Goal: Task Accomplishment & Management: Complete application form

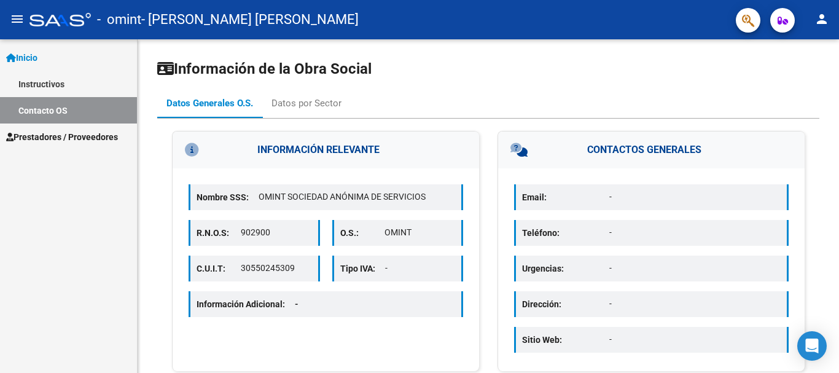
click at [72, 138] on span "Prestadores / Proveedores" at bounding box center [62, 137] width 112 height 14
click at [42, 131] on span "Prestadores / Proveedores" at bounding box center [62, 137] width 112 height 14
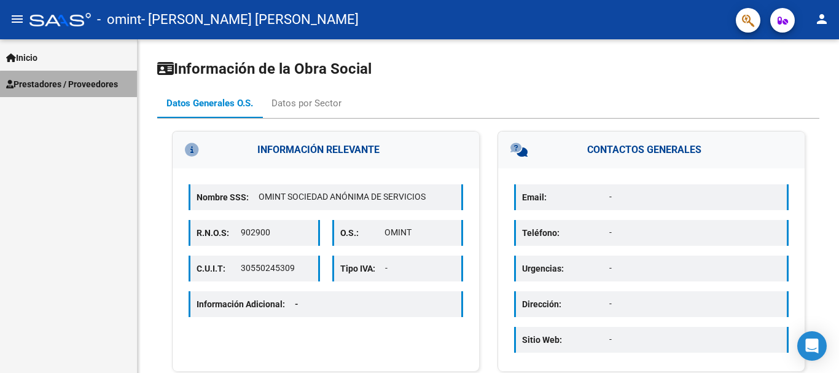
click at [14, 91] on span "Prestadores / Proveedores" at bounding box center [62, 84] width 112 height 14
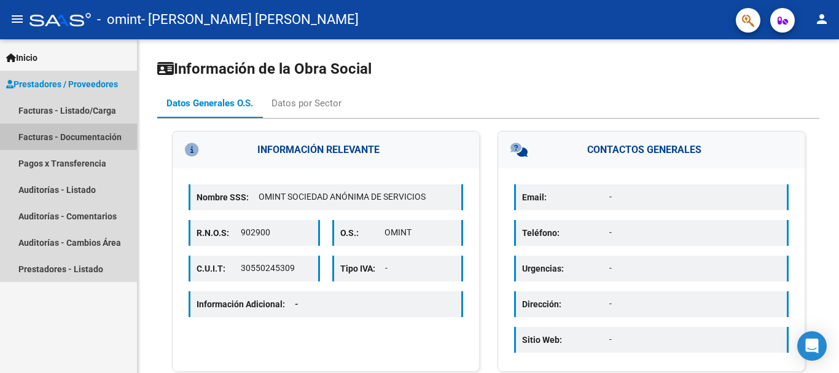
click at [62, 132] on link "Facturas - Documentación" at bounding box center [68, 136] width 137 height 26
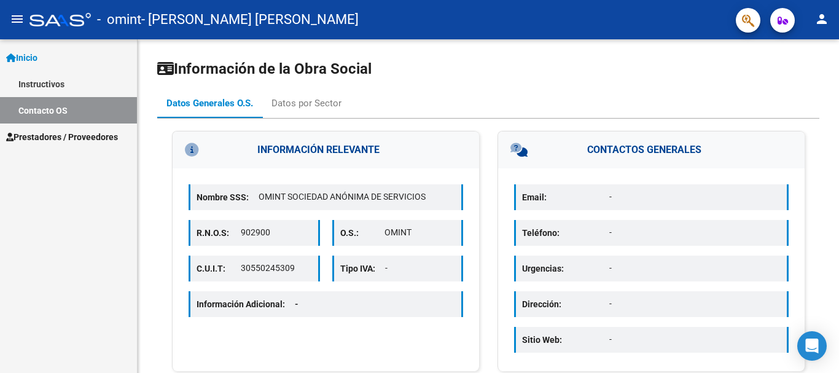
click at [68, 133] on span "Prestadores / Proveedores" at bounding box center [62, 137] width 112 height 14
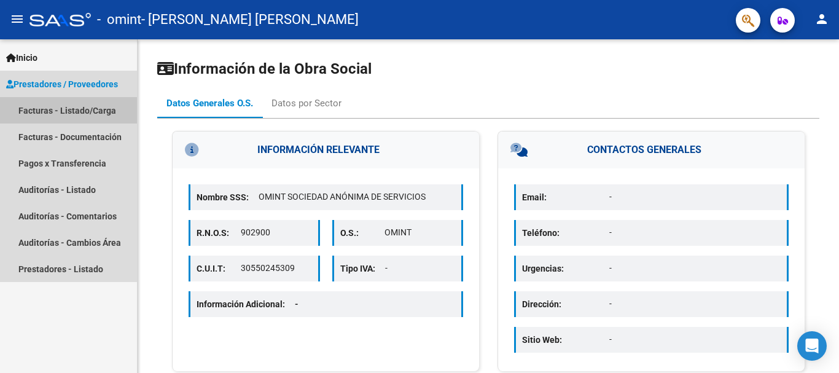
click at [72, 107] on link "Facturas - Listado/Carga" at bounding box center [68, 110] width 137 height 26
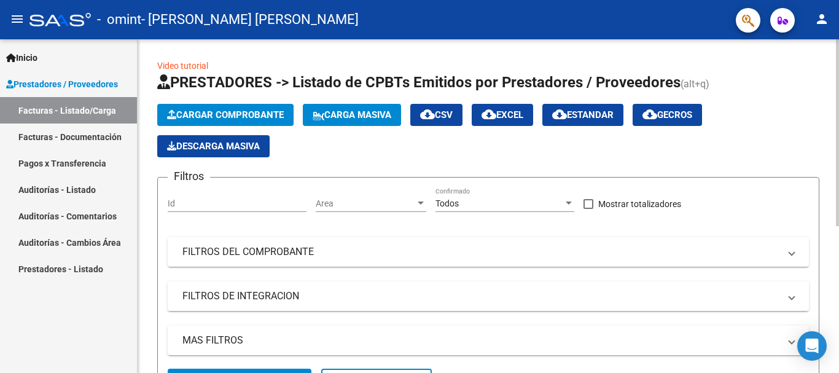
click at [233, 112] on span "Cargar Comprobante" at bounding box center [225, 114] width 117 height 11
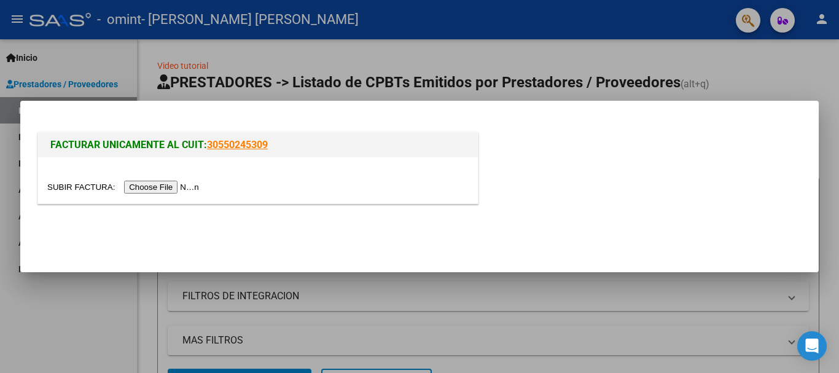
click at [153, 185] on input "file" at bounding box center [124, 187] width 155 height 13
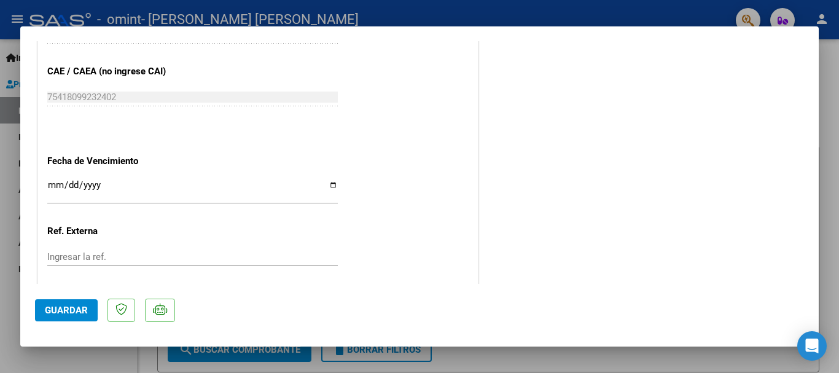
scroll to position [665, 0]
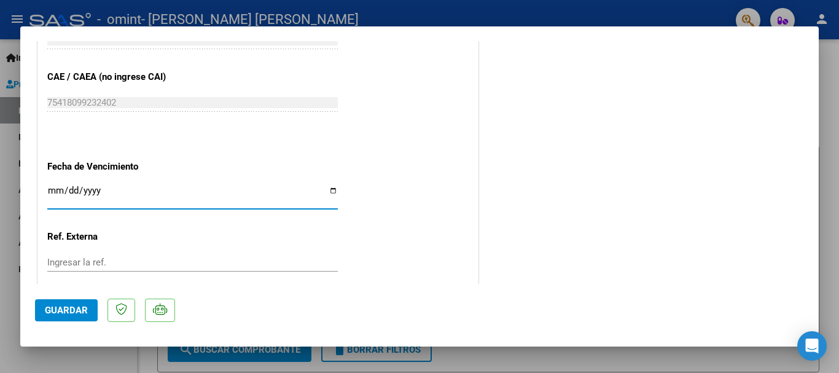
click at [329, 187] on input "Ingresar la fecha" at bounding box center [192, 196] width 291 height 20
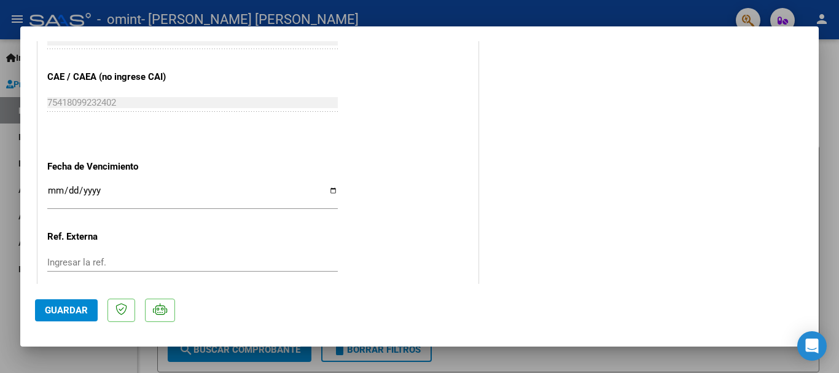
click at [327, 185] on div "Ingresar la fecha" at bounding box center [192, 196] width 291 height 26
click at [327, 192] on input "Ingresar la fecha" at bounding box center [192, 196] width 291 height 20
click at [329, 189] on input "Ingresar la fecha" at bounding box center [192, 196] width 291 height 20
click at [331, 190] on input "Ingresar la fecha" at bounding box center [192, 196] width 291 height 20
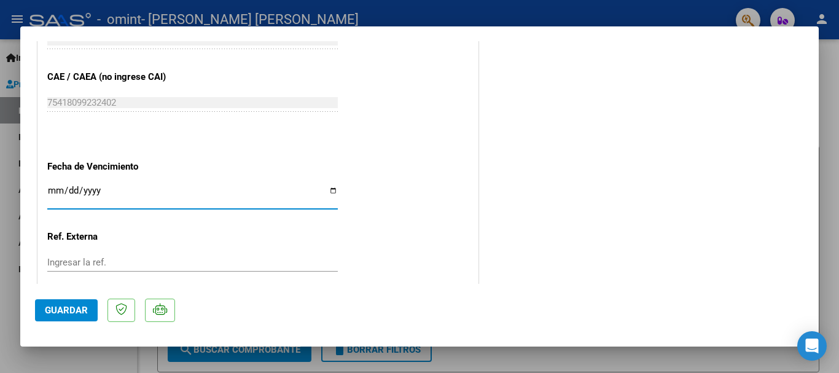
type input "2025-10-18"
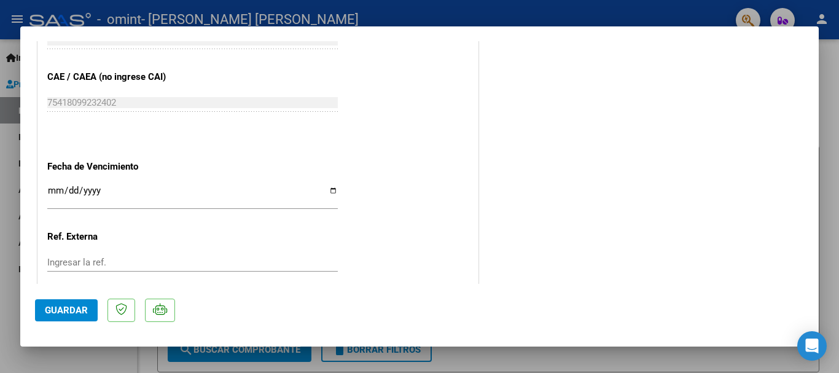
scroll to position [739, 0]
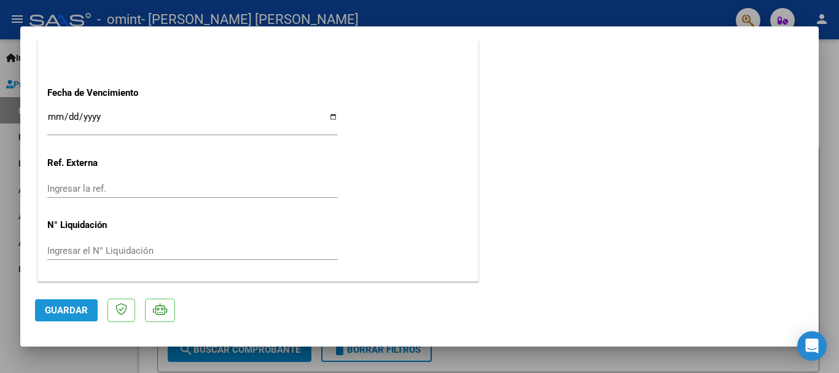
click at [84, 310] on span "Guardar" at bounding box center [66, 310] width 43 height 11
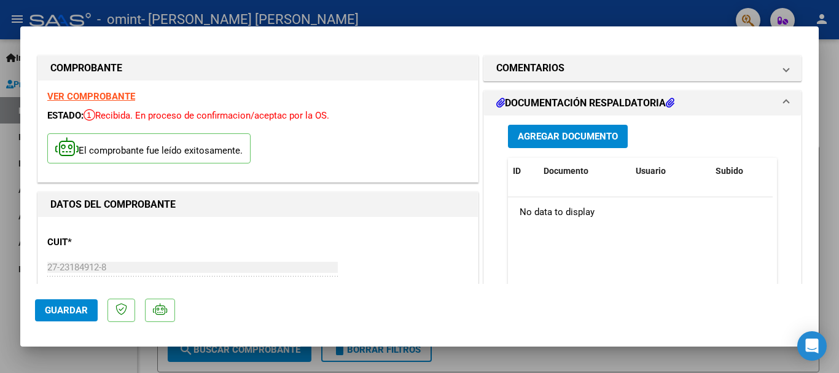
scroll to position [0, 0]
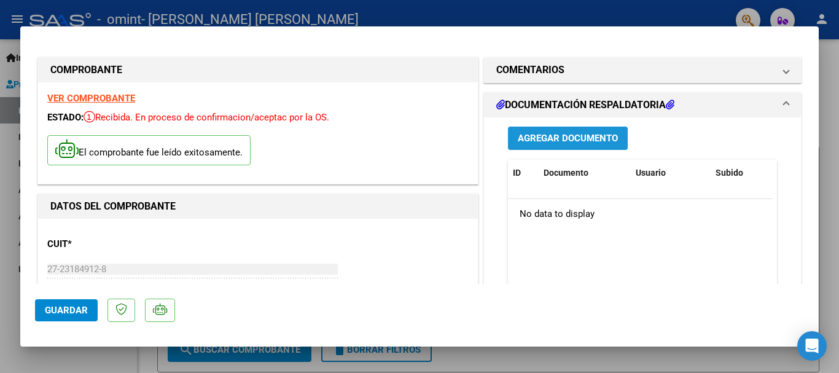
click at [569, 137] on span "Agregar Documento" at bounding box center [568, 138] width 100 height 11
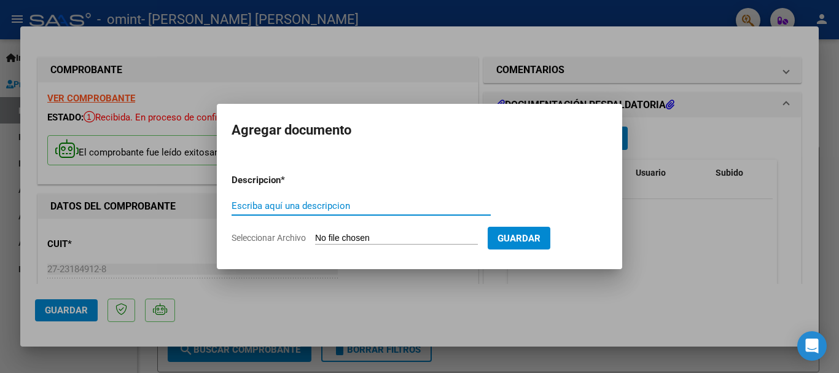
click at [295, 202] on input "Escriba aquí una descripcion" at bounding box center [361, 205] width 259 height 11
click at [295, 202] on input "planilla" at bounding box center [361, 205] width 259 height 11
type input "planilla"
click at [336, 236] on input "Seleccionar Archivo" at bounding box center [396, 239] width 163 height 12
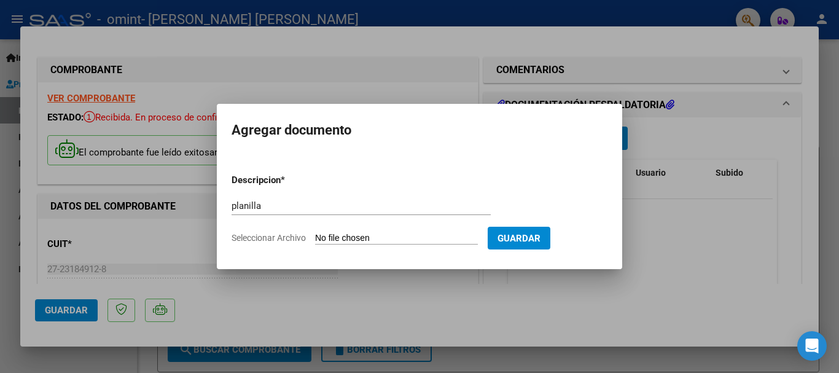
type input "C:\fakepath\plan setiembre Martin Parra.pdf"
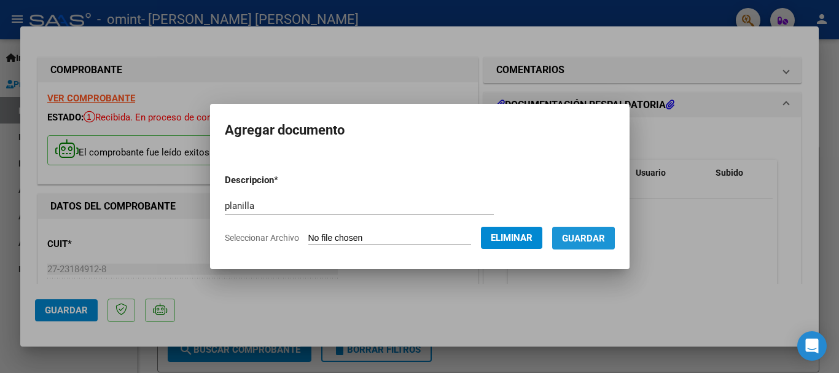
click at [574, 240] on span "Guardar" at bounding box center [583, 238] width 43 height 11
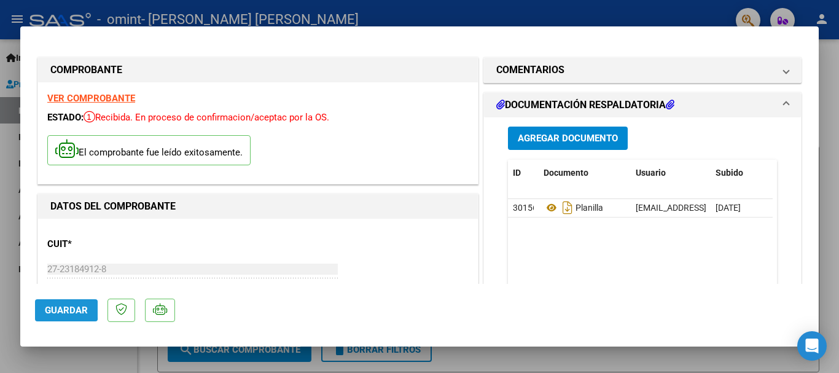
click at [55, 310] on span "Guardar" at bounding box center [66, 310] width 43 height 11
click at [55, 308] on span "Guardar" at bounding box center [66, 310] width 43 height 11
click at [484, 362] on div at bounding box center [419, 186] width 839 height 373
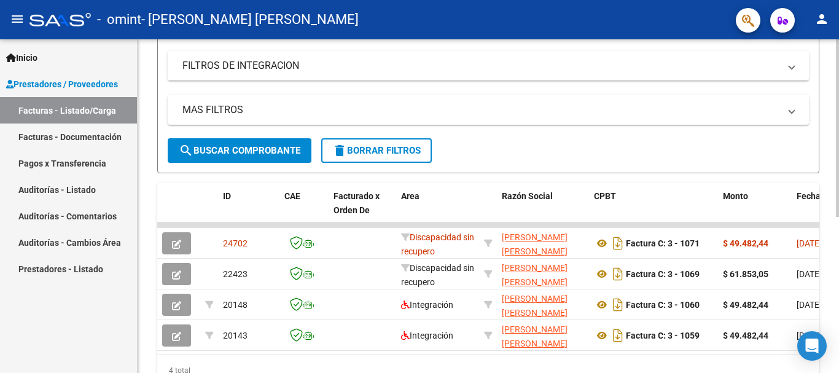
scroll to position [292, 0]
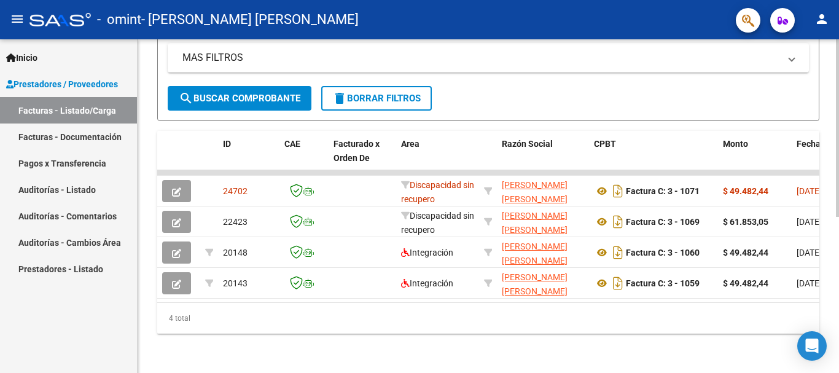
click at [838, 317] on div at bounding box center [837, 284] width 3 height 178
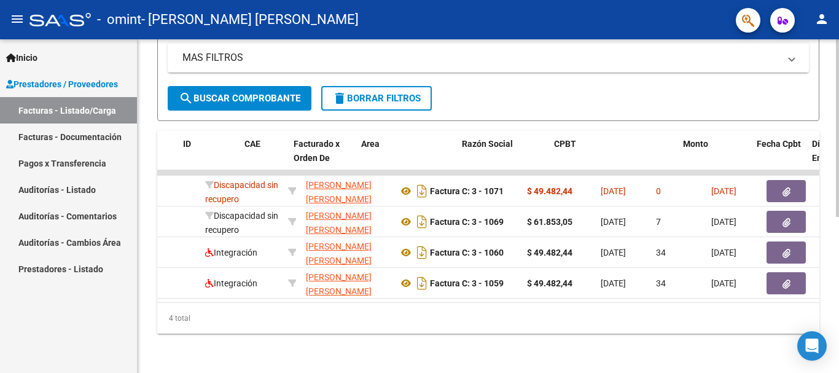
scroll to position [0, 0]
